Goal: Task Accomplishment & Management: Complete application form

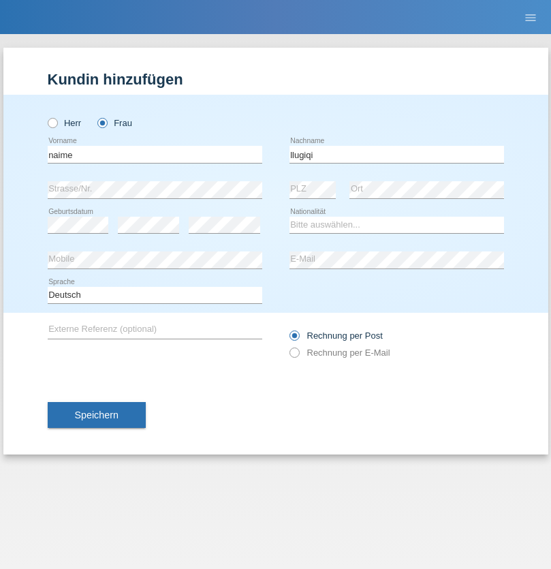
type input "llugiqi"
select select "CH"
radio input "true"
click at [155, 154] on input "text" at bounding box center [155, 154] width 215 height 17
type input "Shanas"
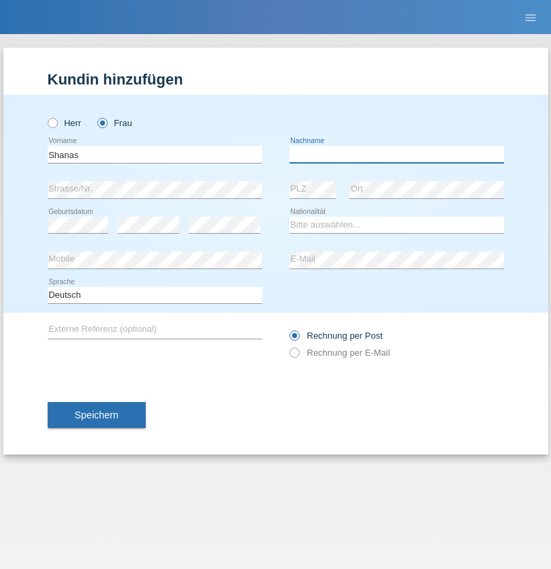
click at [397, 154] on input "text" at bounding box center [397, 154] width 215 height 17
type input "Baranati"
select select "CH"
radio input "true"
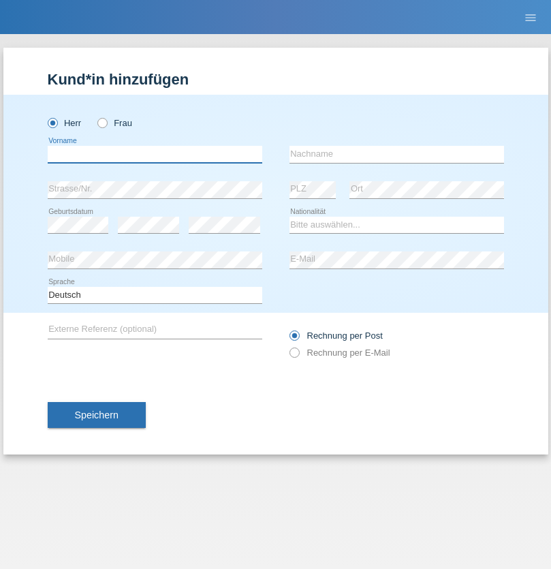
click at [155, 154] on input "text" at bounding box center [155, 154] width 215 height 17
type input "Khoshnaw"
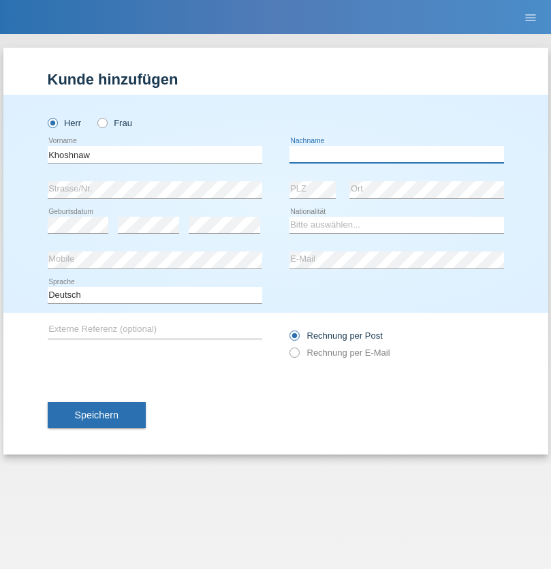
click at [397, 154] on input "text" at bounding box center [397, 154] width 215 height 17
type input "Abdulqadir"
select select "IR"
select select "C"
select select "03"
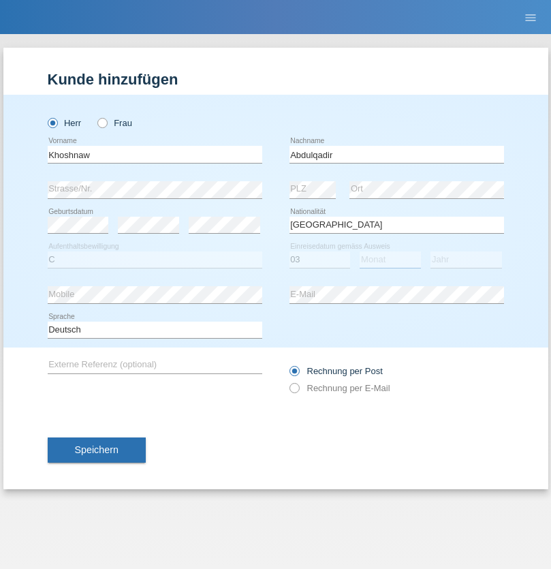
select select "09"
select select "2015"
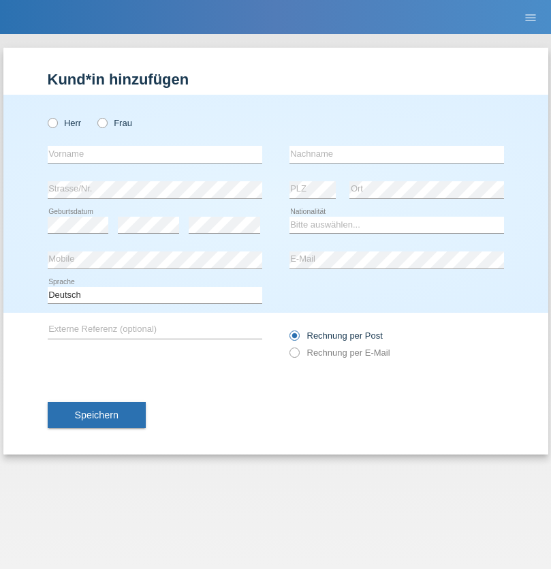
radio input "true"
click at [155, 154] on input "text" at bounding box center [155, 154] width 215 height 17
type input "Mustafa"
click at [397, 154] on input "text" at bounding box center [397, 154] width 215 height 17
type input "Sokol"
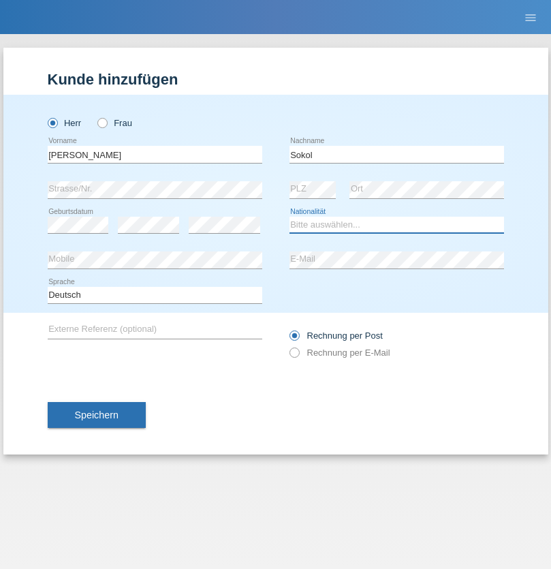
select select "XK"
select select "C"
select select "02"
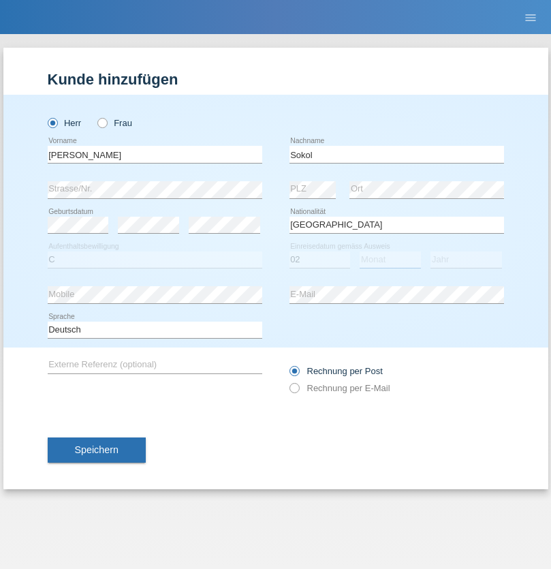
select select "08"
select select "1988"
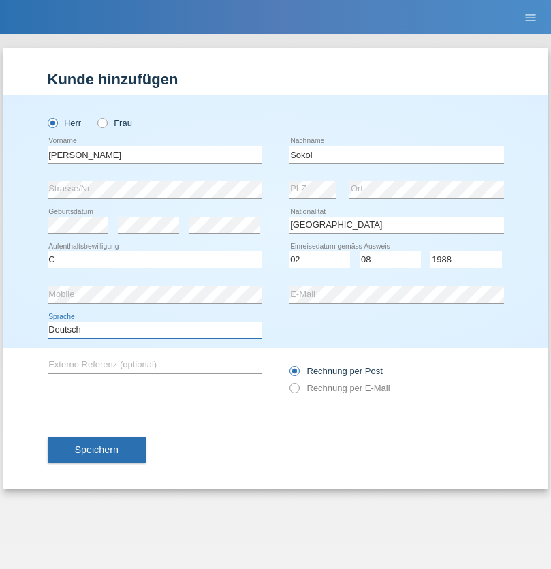
select select "en"
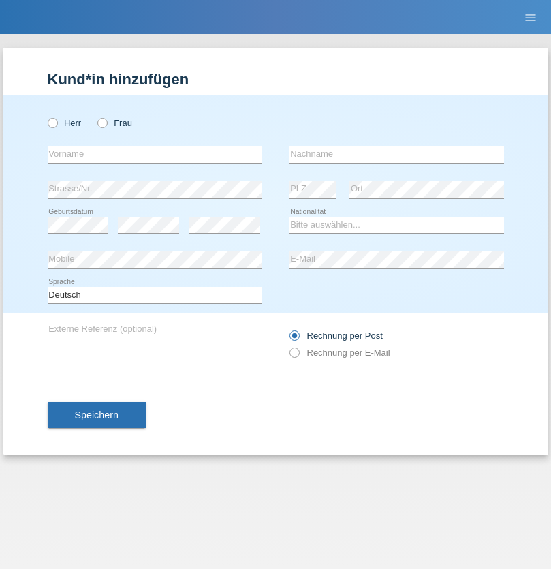
radio input "true"
click at [155, 154] on input "text" at bounding box center [155, 154] width 215 height 17
type input "Mustafa"
click at [397, 154] on input "text" at bounding box center [397, 154] width 215 height 17
type input "Sokol"
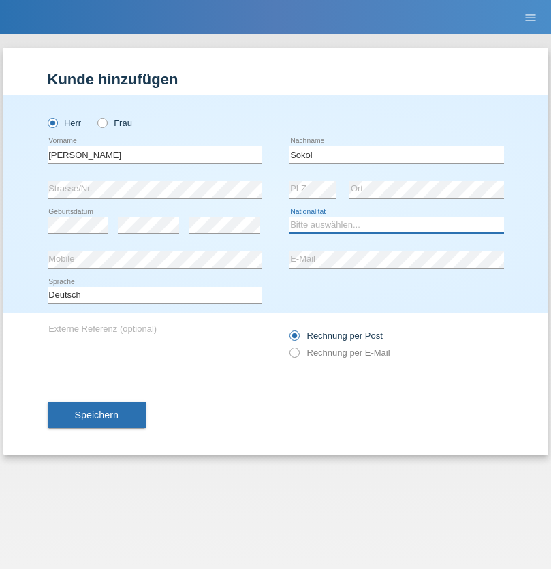
select select "XK"
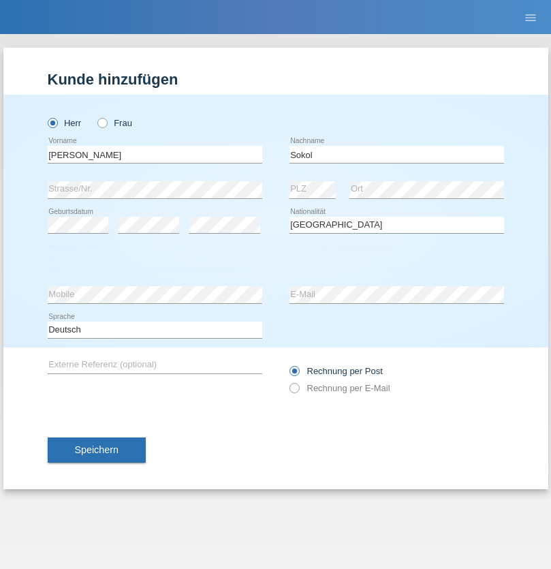
select select "C"
select select "02"
select select "08"
select select "1988"
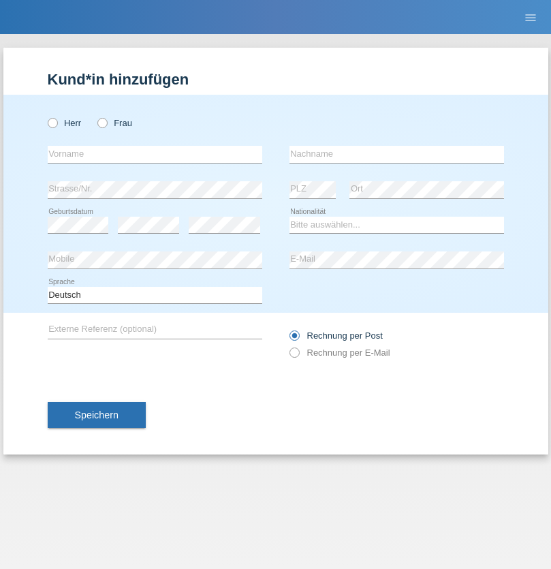
radio input "true"
click at [155, 154] on input "text" at bounding box center [155, 154] width 215 height 17
type input "[PERSON_NAME]"
click at [397, 154] on input "text" at bounding box center [397, 154] width 215 height 17
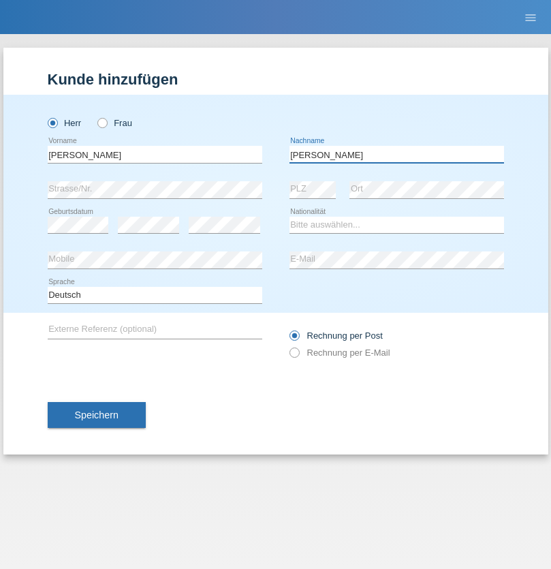
type input "[PERSON_NAME]"
select select "PL"
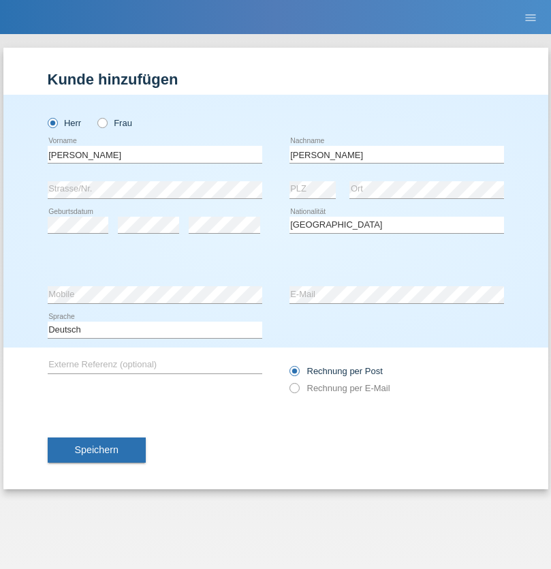
select select "C"
select select "11"
select select "01"
select select "2007"
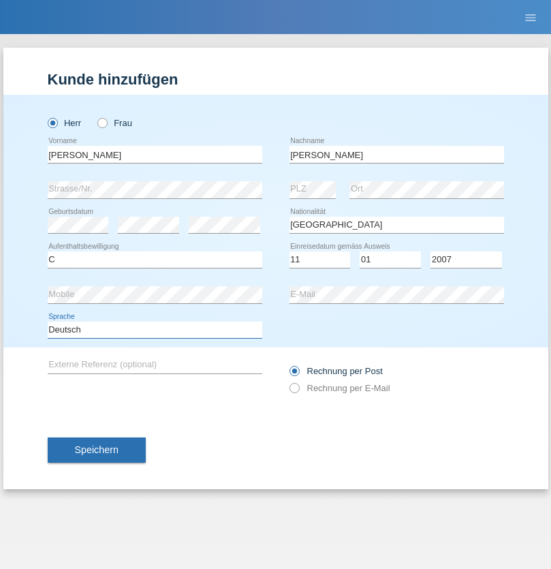
select select "en"
